Goal: Information Seeking & Learning: Learn about a topic

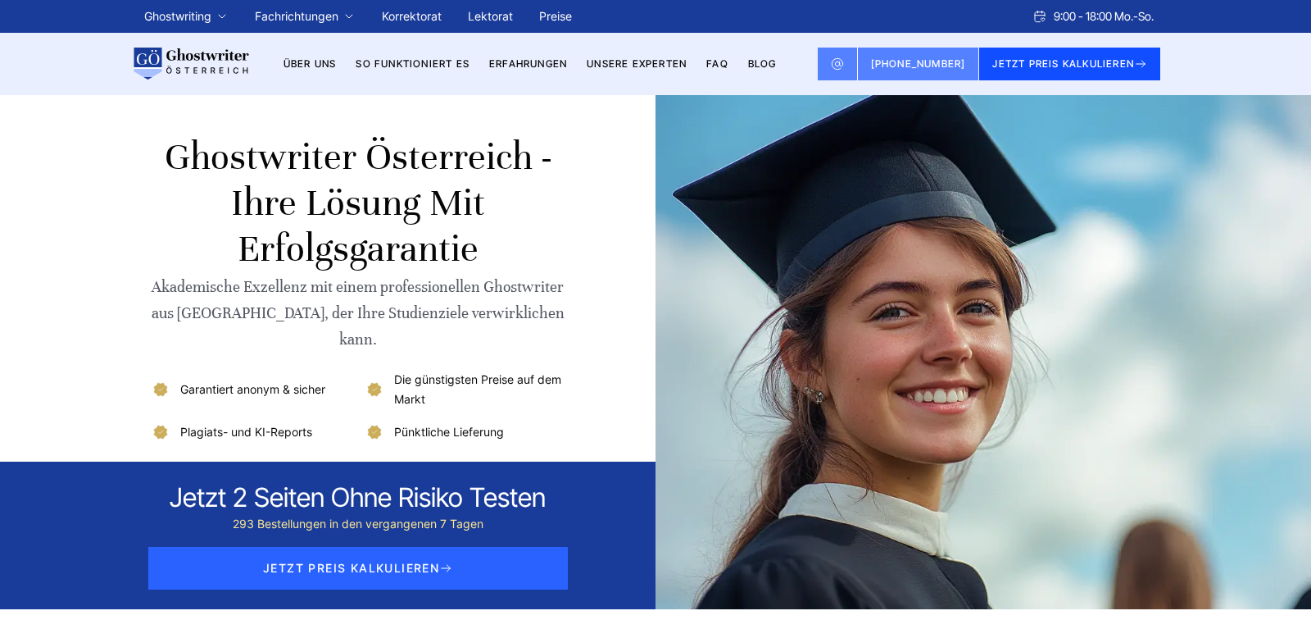
click at [1083, 65] on button "JETZT PREIS KALKULIEREN" at bounding box center [1069, 64] width 181 height 33
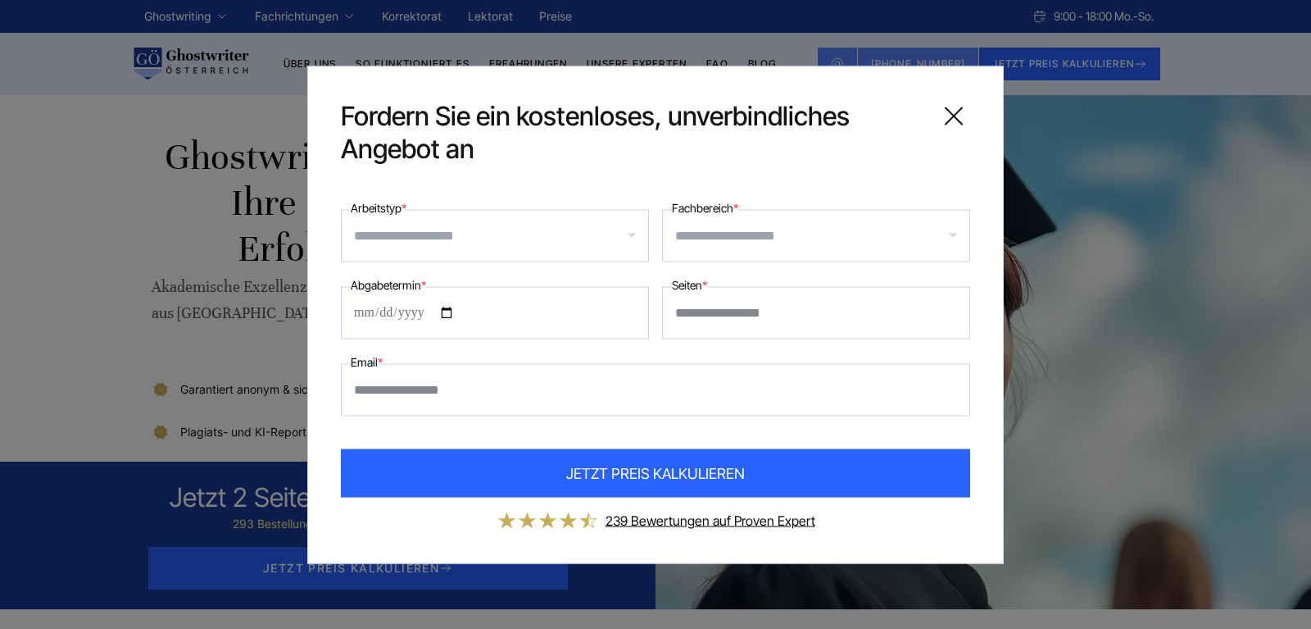
click at [954, 234] on div at bounding box center [816, 235] width 308 height 52
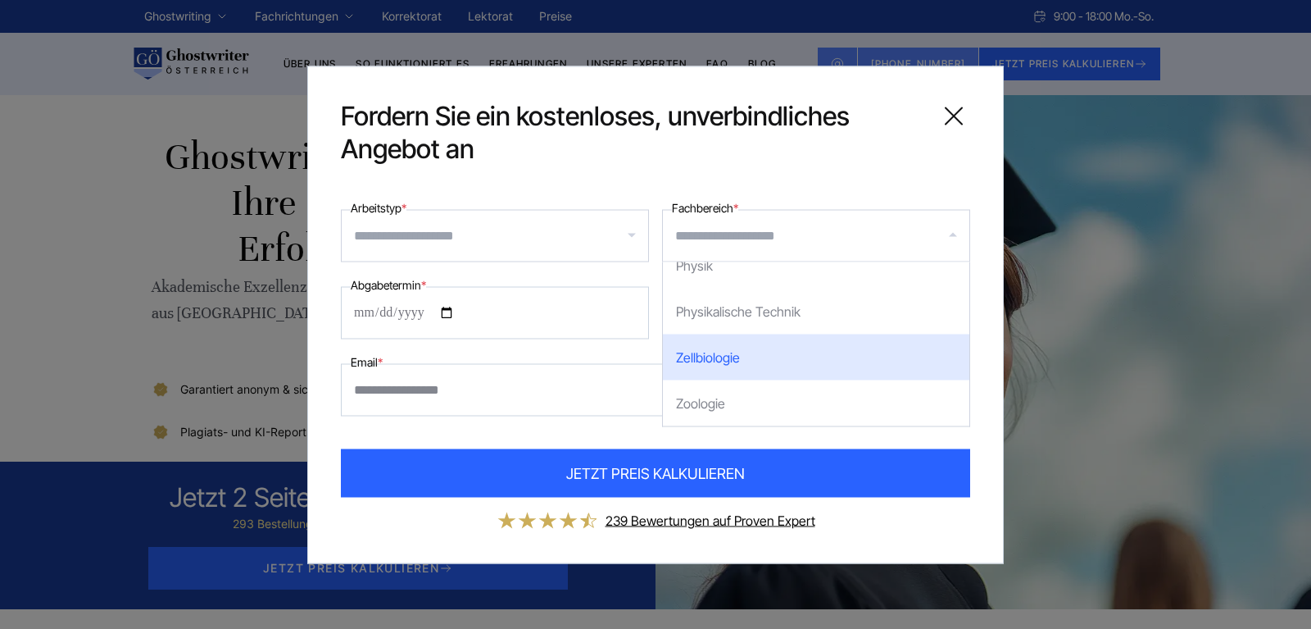
scroll to position [1836, 0]
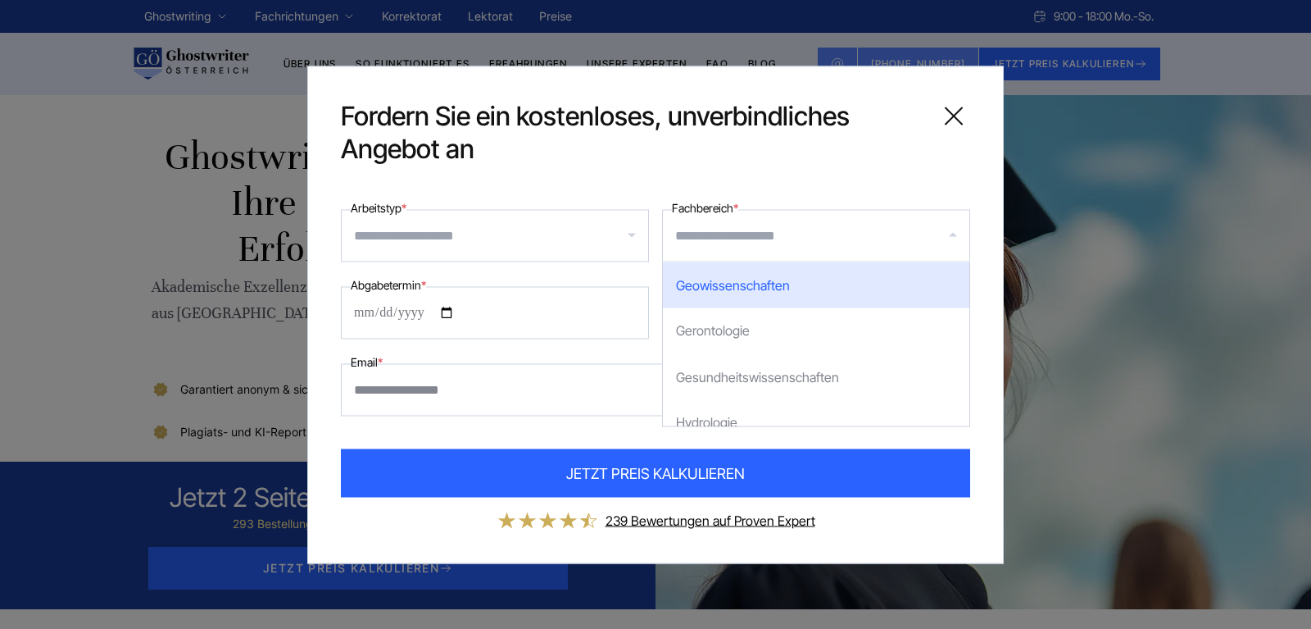
click at [956, 108] on icon at bounding box center [954, 115] width 33 height 33
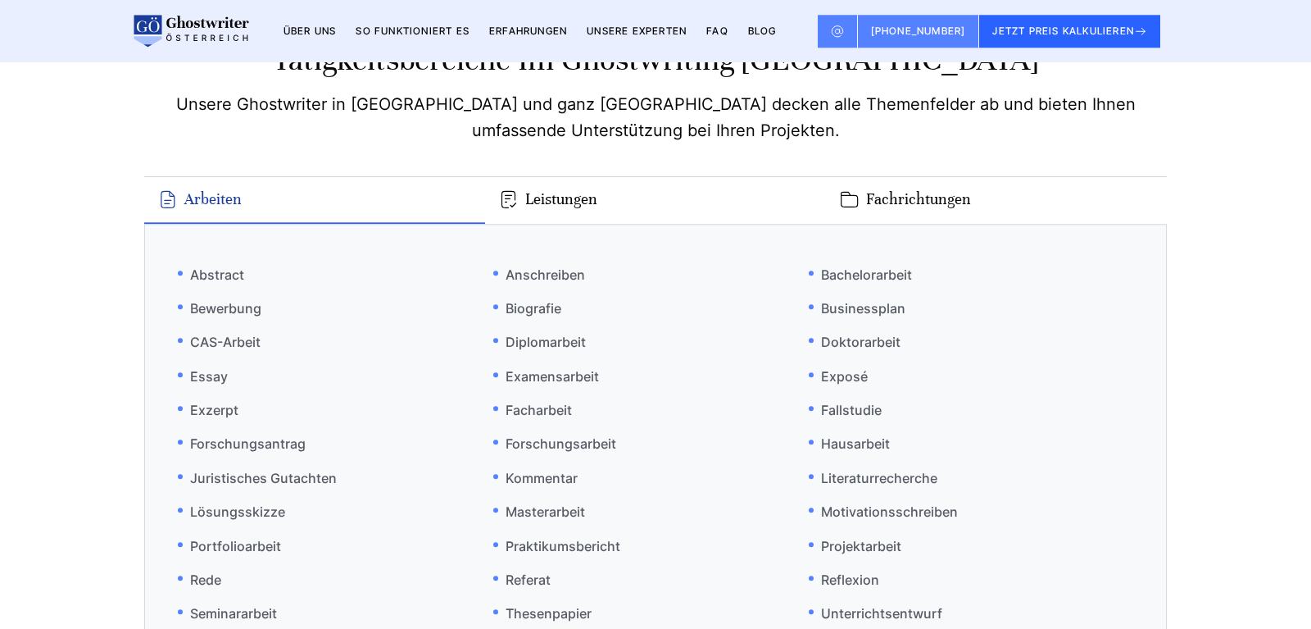
scroll to position [9664, 0]
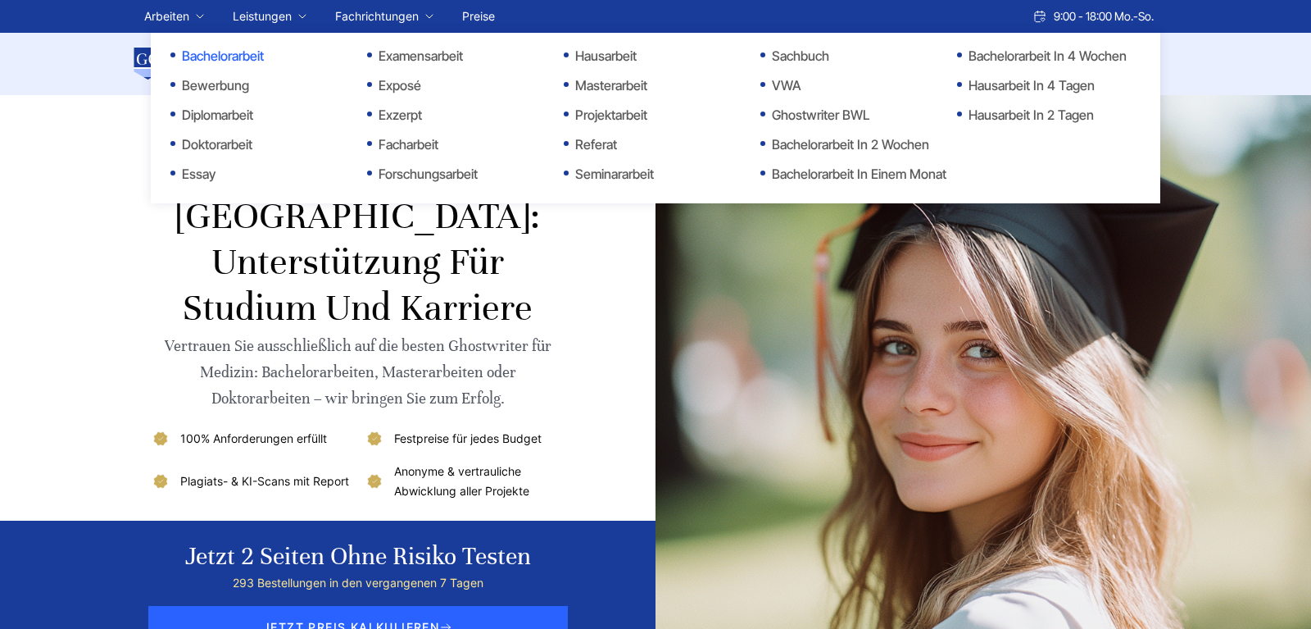
click at [210, 52] on link "Bachelorarbeit" at bounding box center [252, 56] width 164 height 20
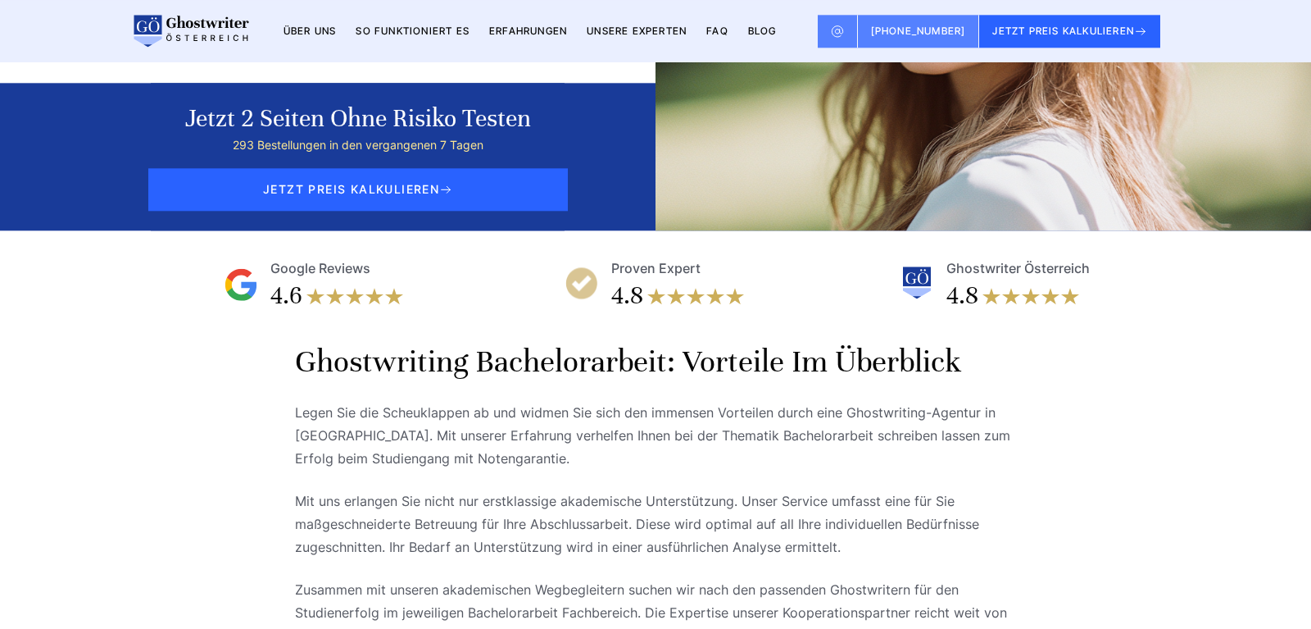
scroll to position [251, 0]
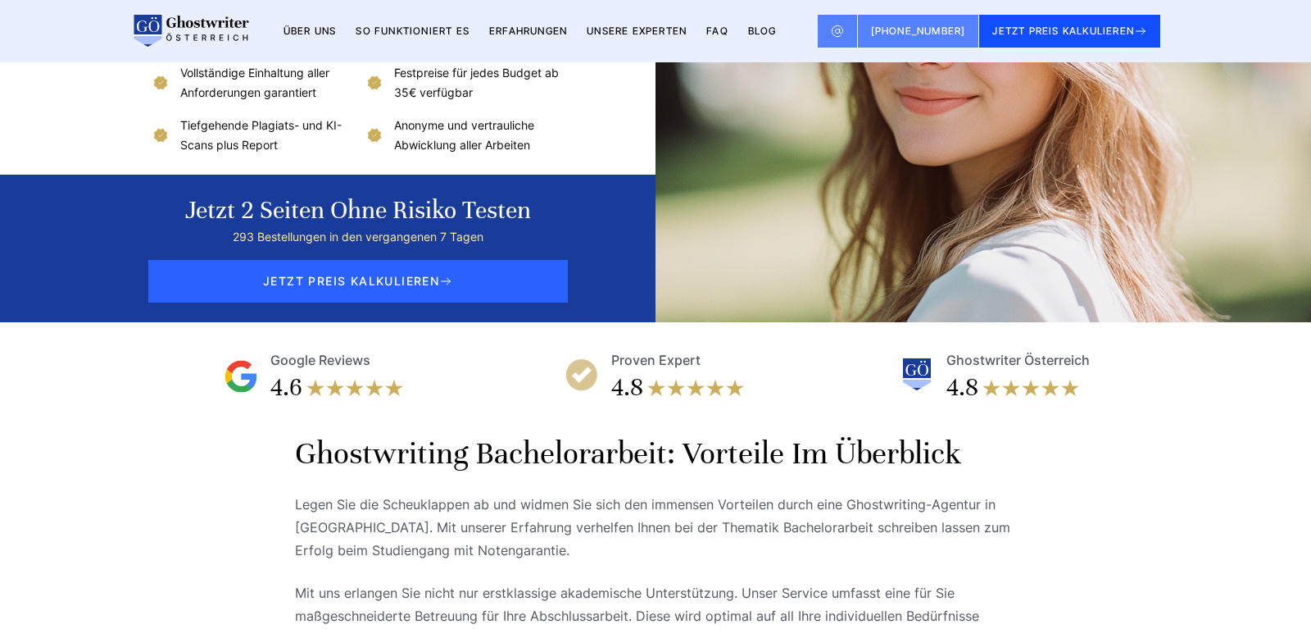
click at [1088, 30] on button "JETZT PREIS KALKULIEREN" at bounding box center [1069, 31] width 181 height 33
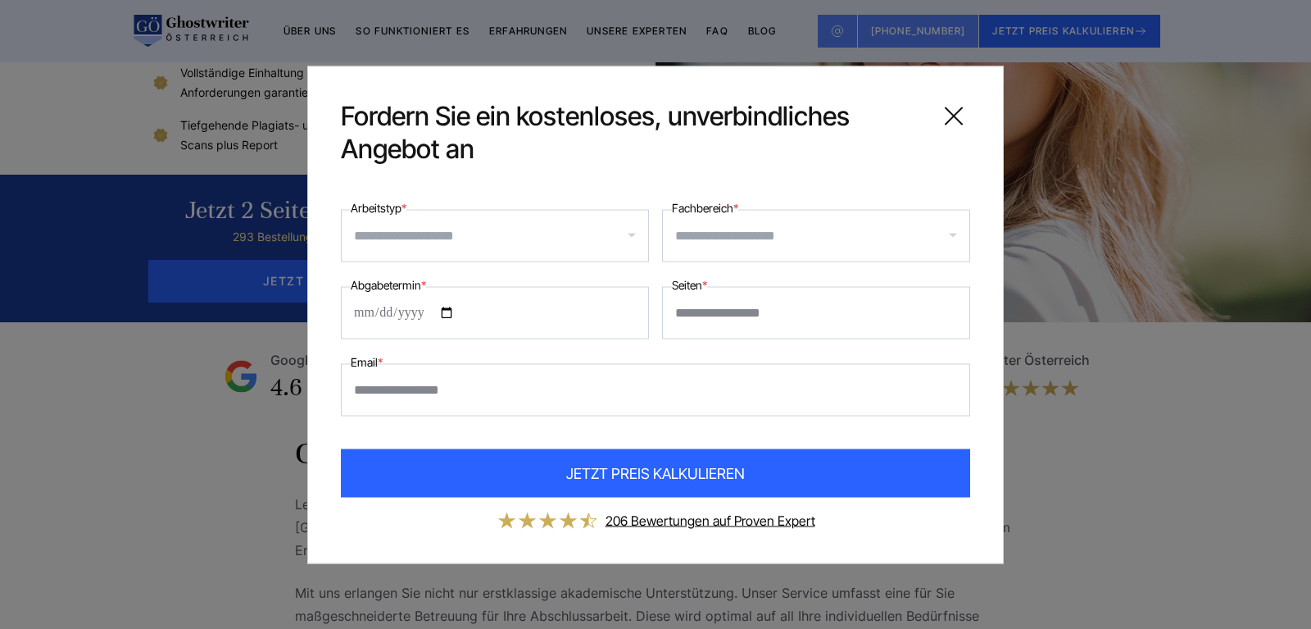
click at [949, 113] on icon at bounding box center [954, 115] width 33 height 33
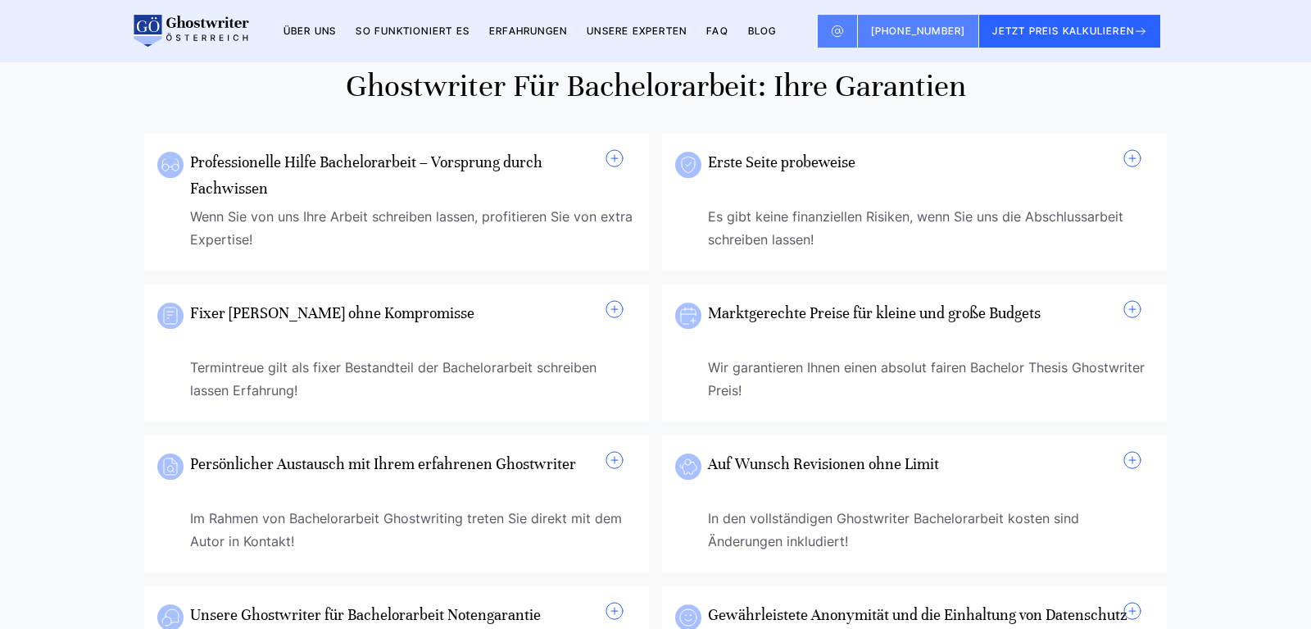
scroll to position [1254, 0]
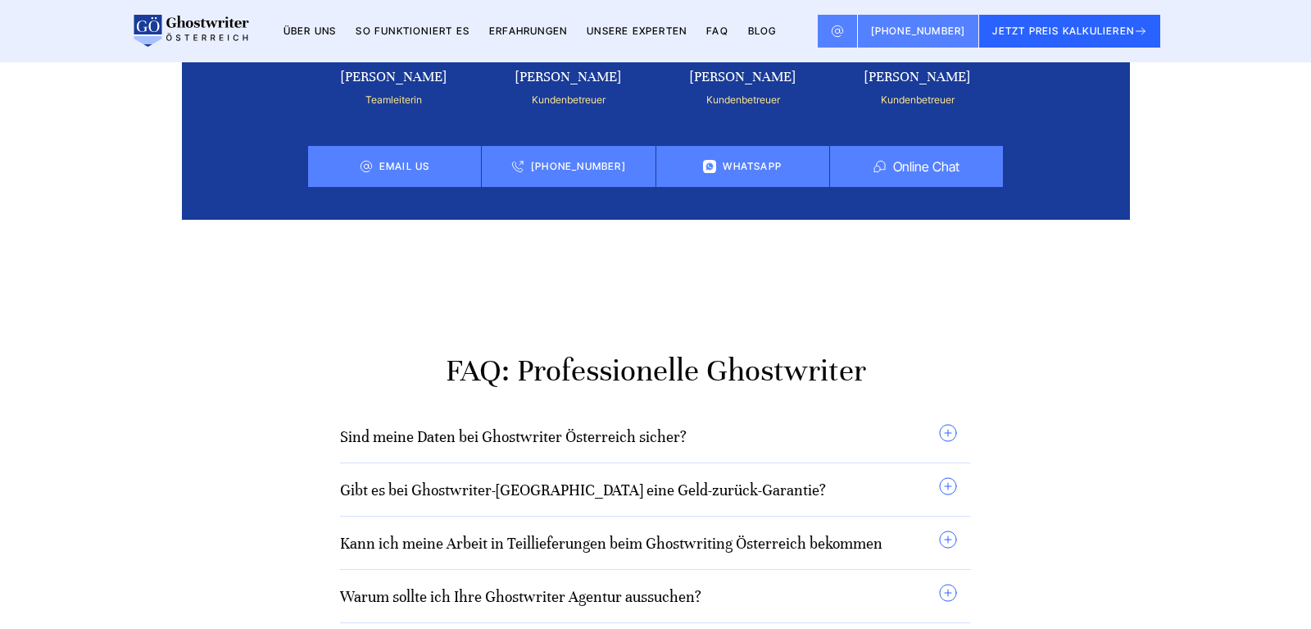
scroll to position [14596, 0]
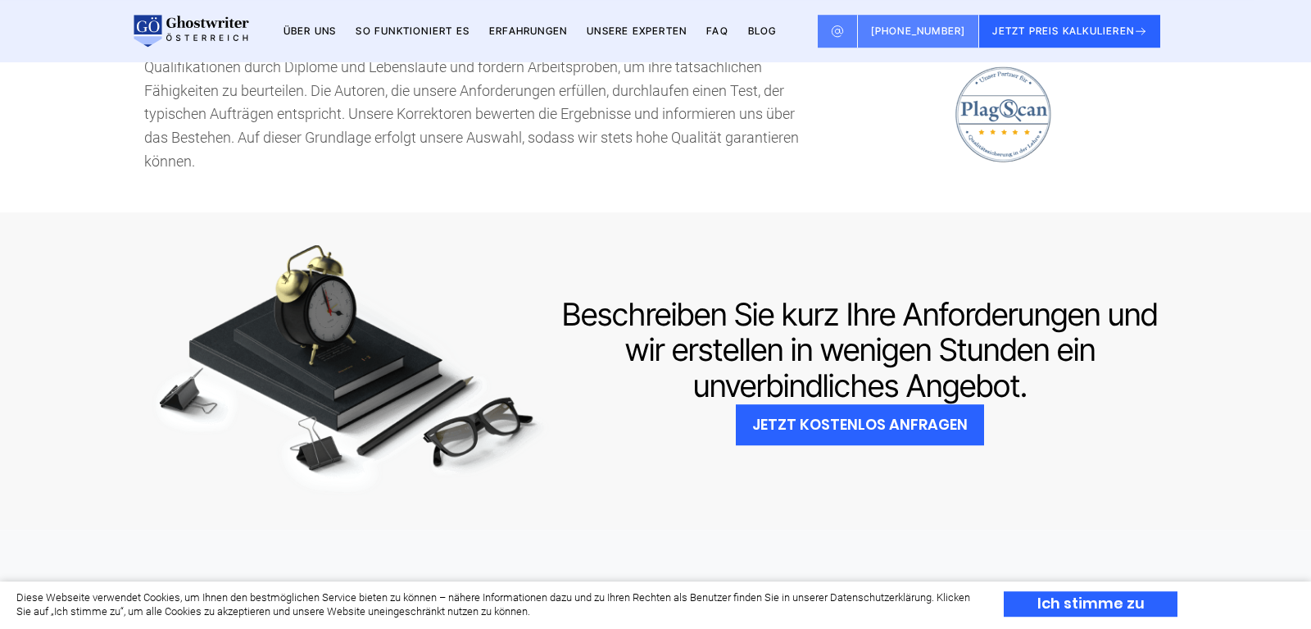
scroll to position [1170, 0]
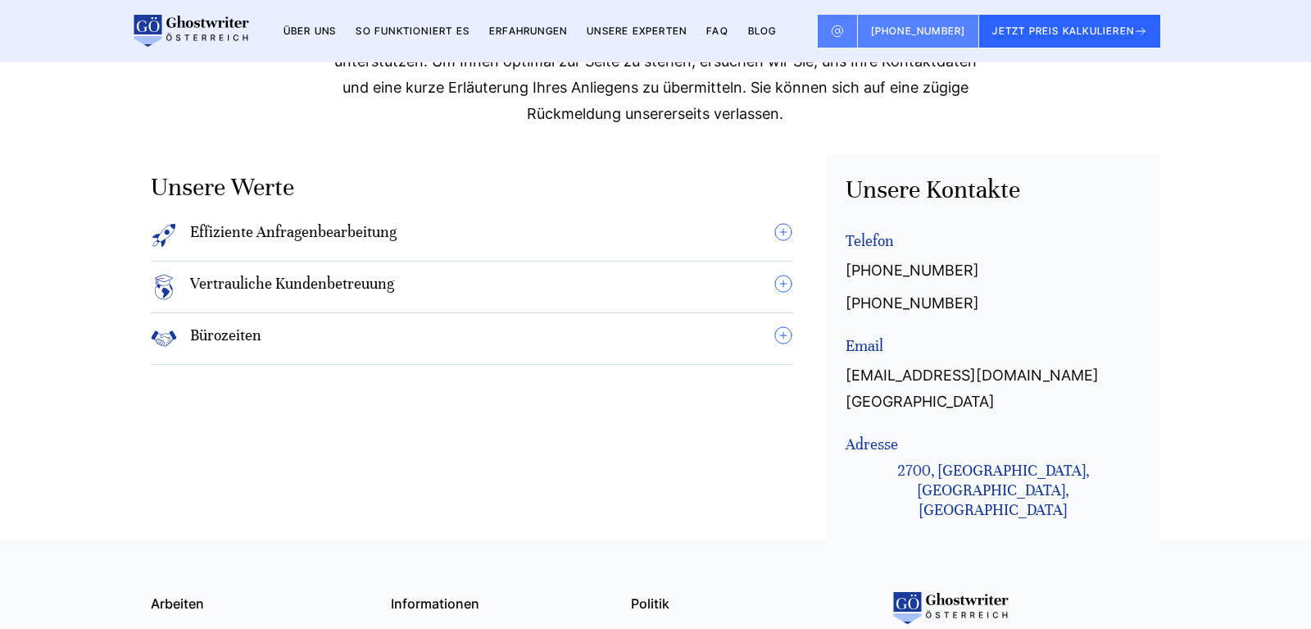
scroll to position [752, 0]
